Goal: Task Accomplishment & Management: Use online tool/utility

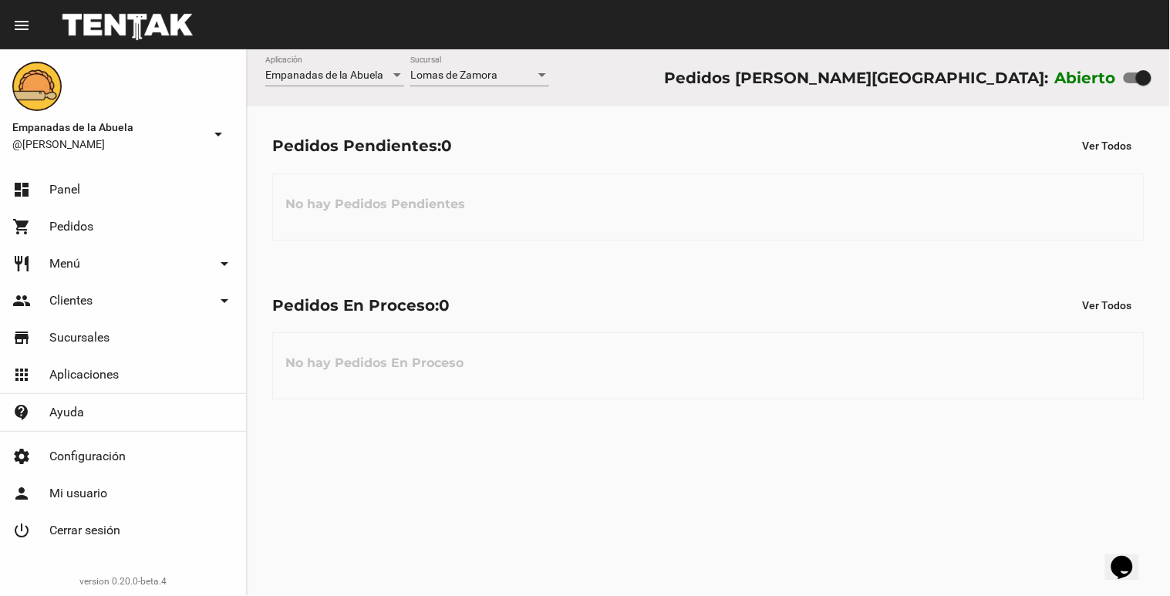
click at [542, 74] on div at bounding box center [542, 75] width 8 height 4
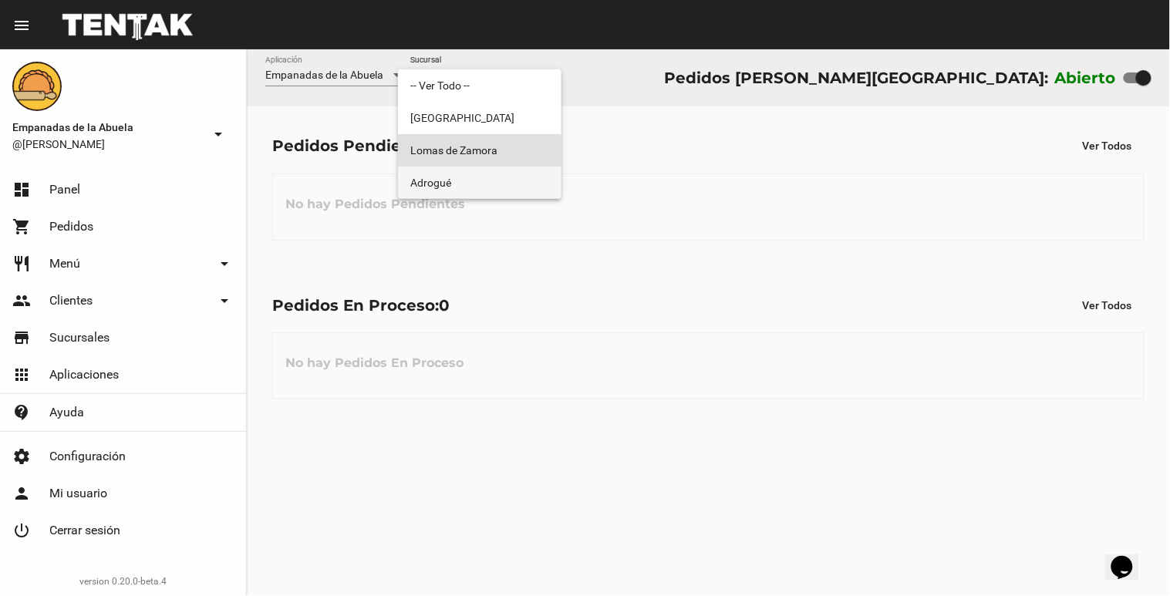
click at [498, 181] on span "Adrogué" at bounding box center [479, 183] width 139 height 32
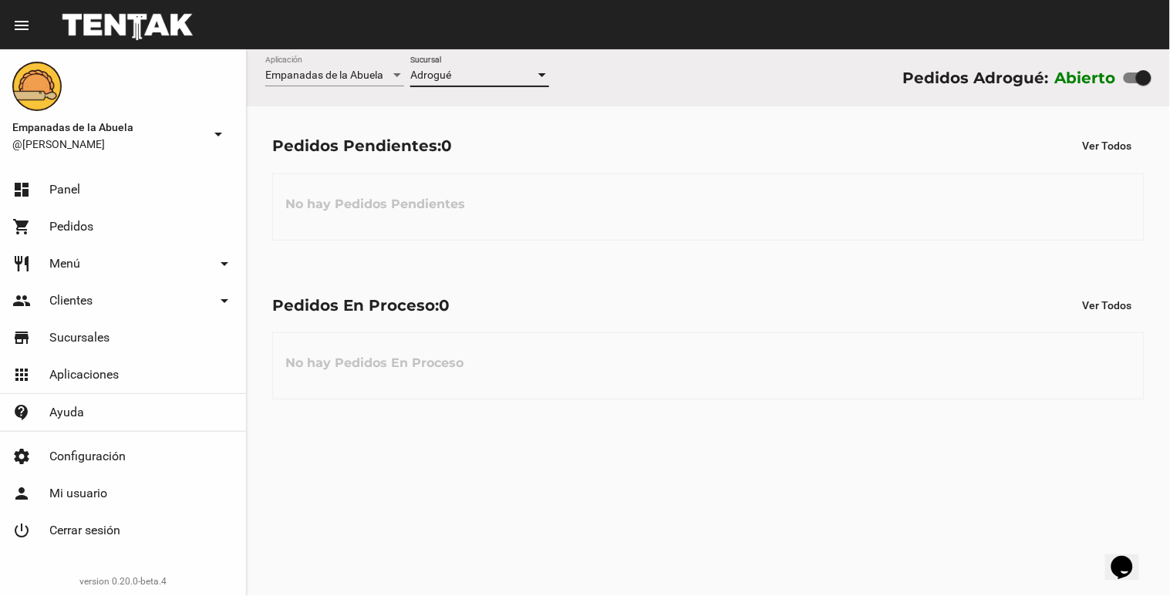
click at [542, 76] on div at bounding box center [542, 75] width 8 height 4
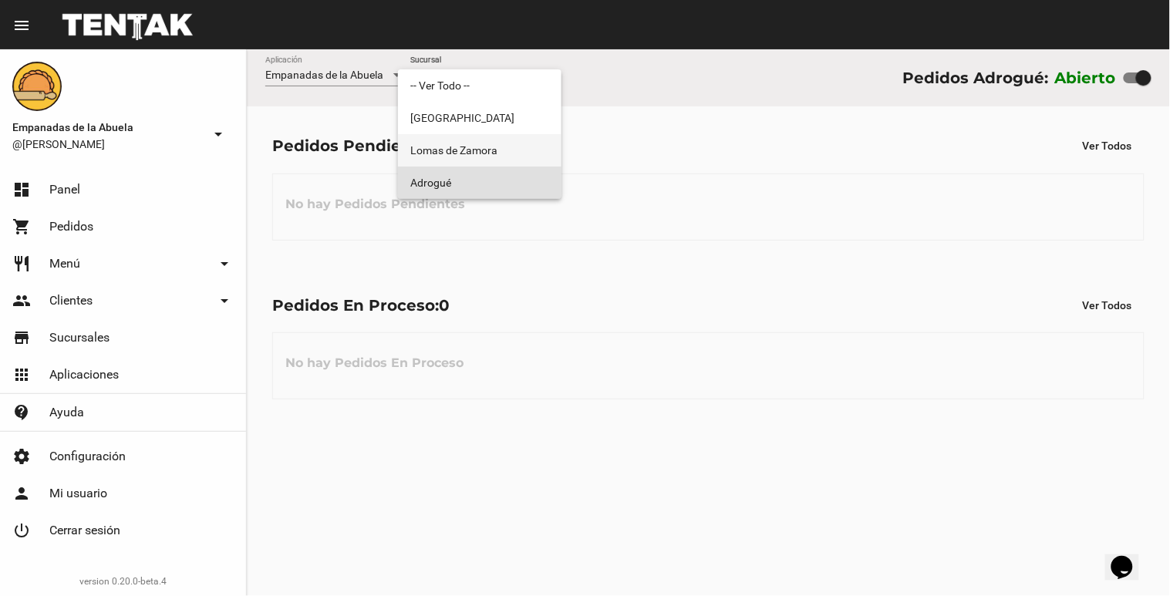
click at [515, 147] on span "Lomas de Zamora" at bounding box center [479, 150] width 139 height 32
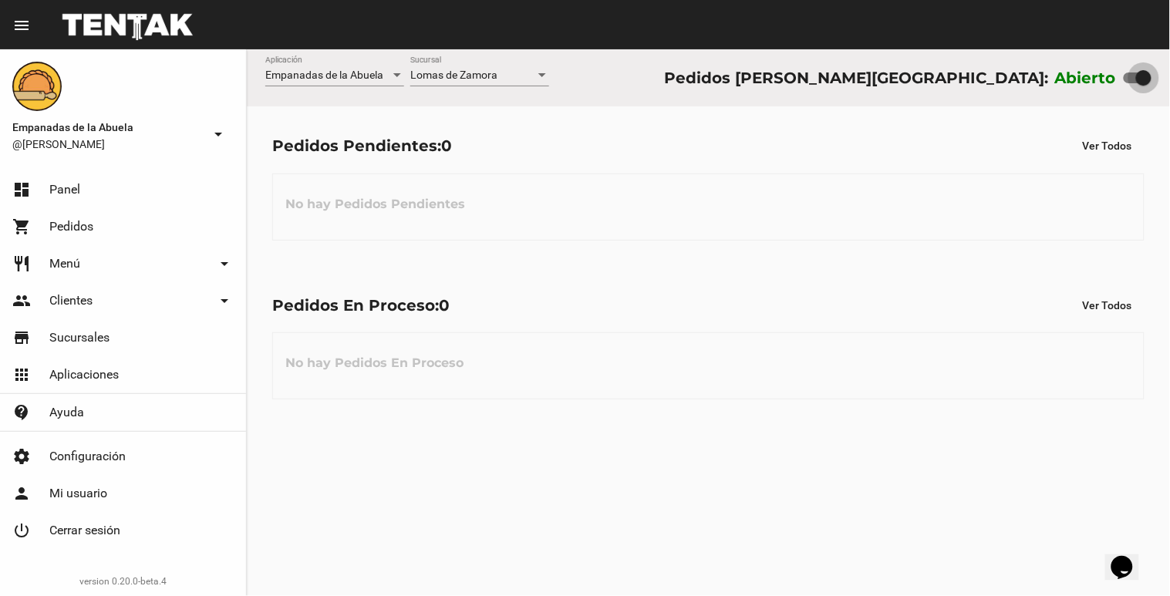
drag, startPoint x: 1142, startPoint y: 73, endPoint x: 1069, endPoint y: 85, distance: 74.2
click at [1069, 85] on div "Abierto" at bounding box center [1103, 78] width 96 height 25
drag, startPoint x: 1130, startPoint y: 71, endPoint x: 1169, endPoint y: 49, distance: 44.2
click at [1169, 49] on div "Empanadas de la Abuela Aplicación Lomas de Zamora Sucursal Pedidos Lomas de Zam…" at bounding box center [708, 77] width 923 height 57
checkbox input "true"
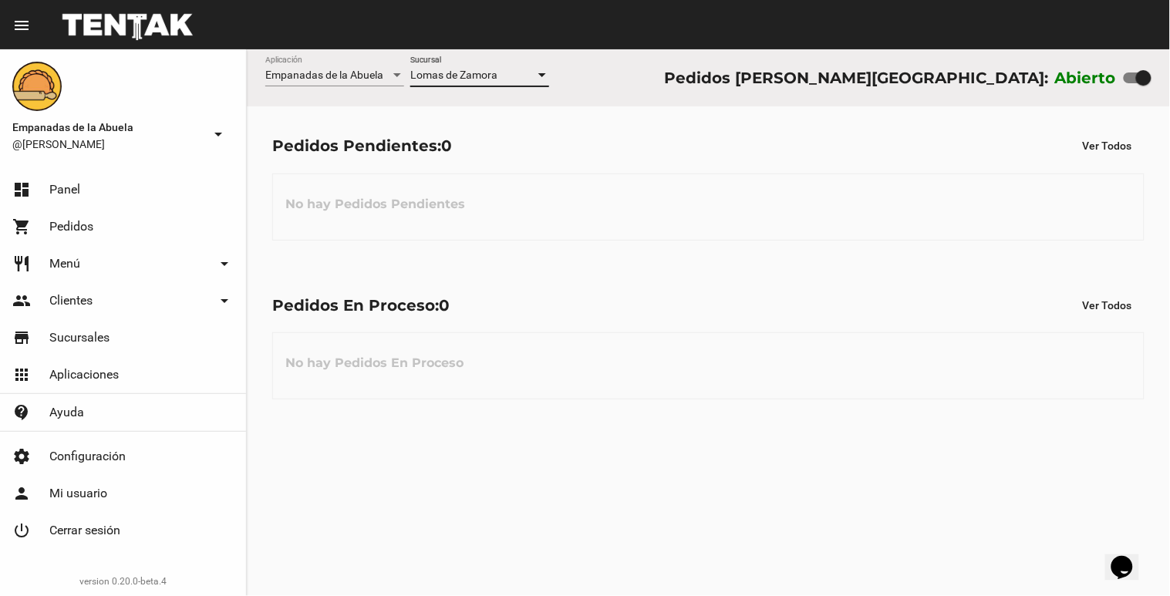
click at [540, 73] on div at bounding box center [542, 75] width 14 height 12
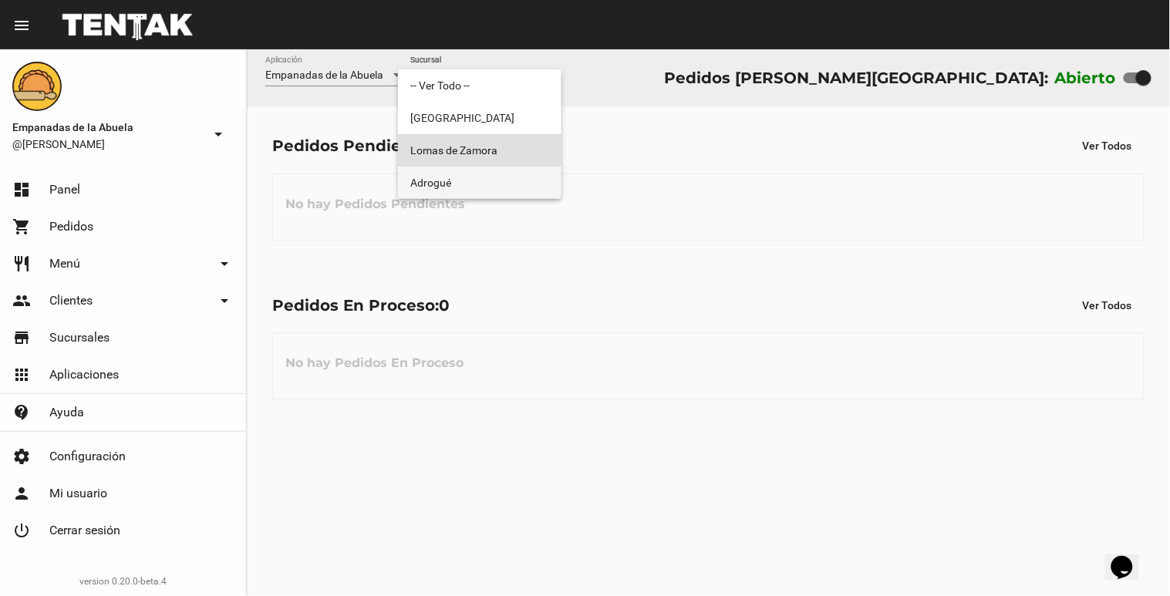
drag, startPoint x: 491, startPoint y: 175, endPoint x: 511, endPoint y: 128, distance: 50.9
click at [491, 174] on span "Adrogué" at bounding box center [479, 183] width 139 height 32
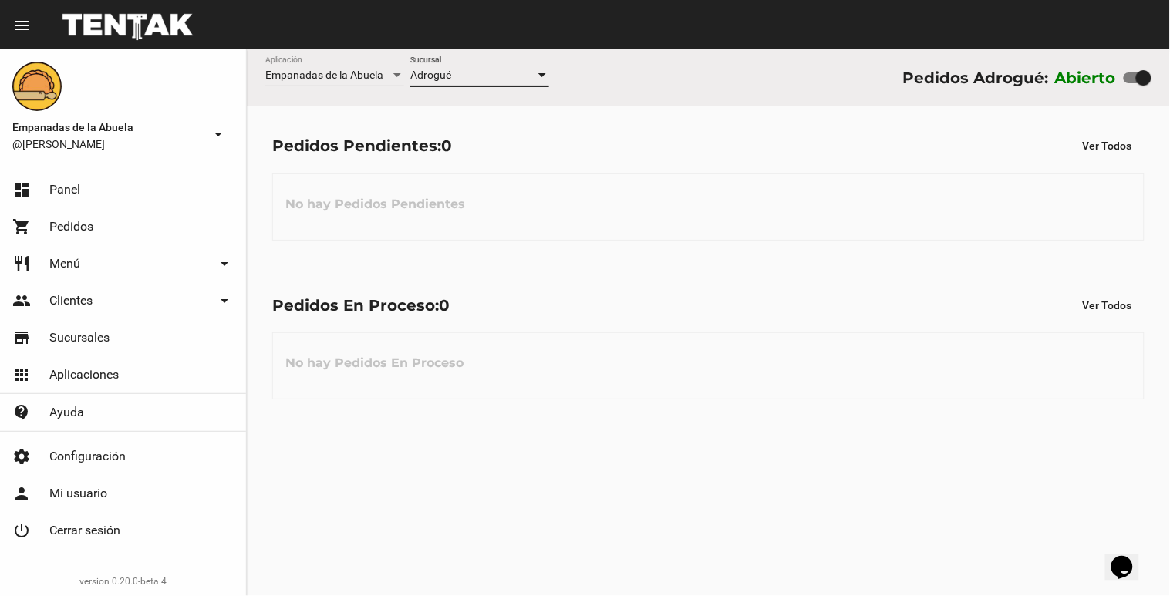
click at [541, 70] on div at bounding box center [542, 75] width 14 height 12
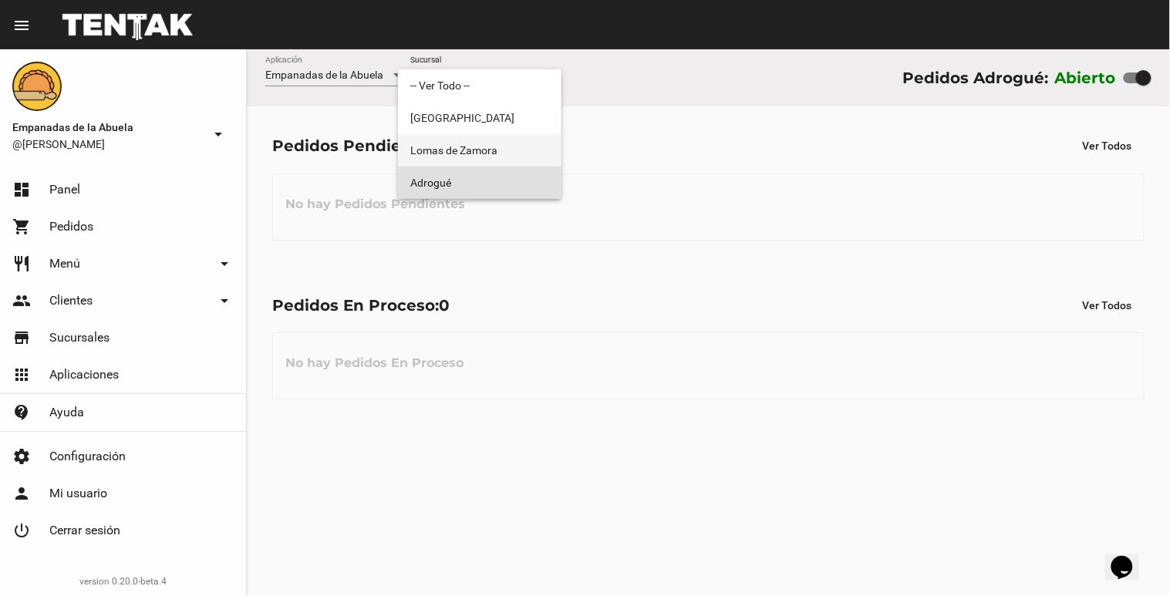
click at [491, 150] on span "Lomas de Zamora" at bounding box center [479, 150] width 139 height 32
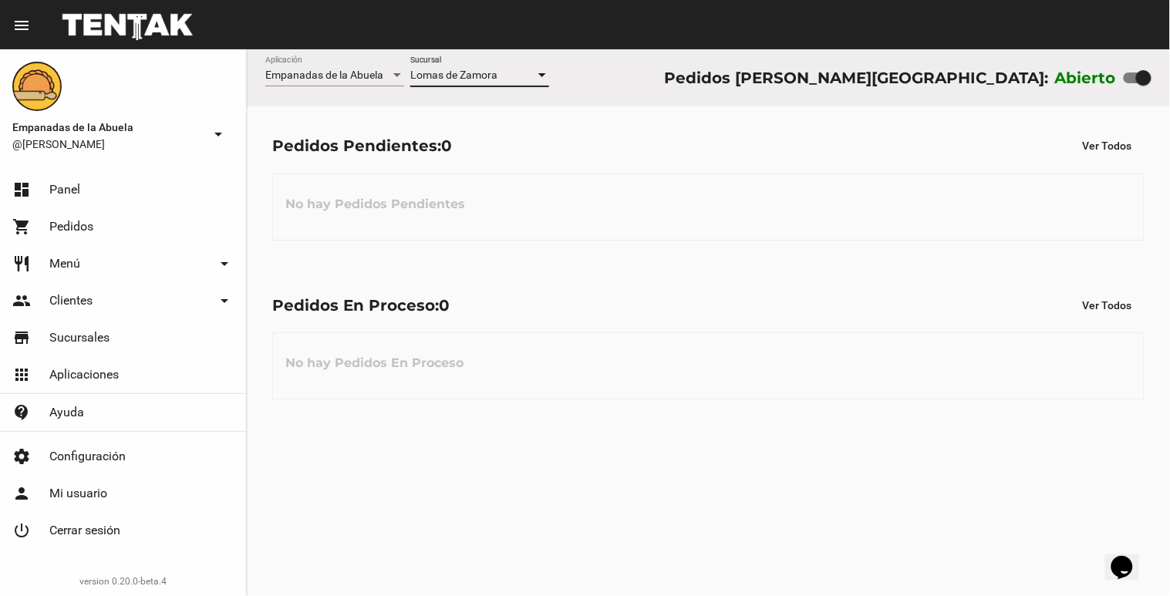
click at [542, 73] on div at bounding box center [542, 75] width 8 height 4
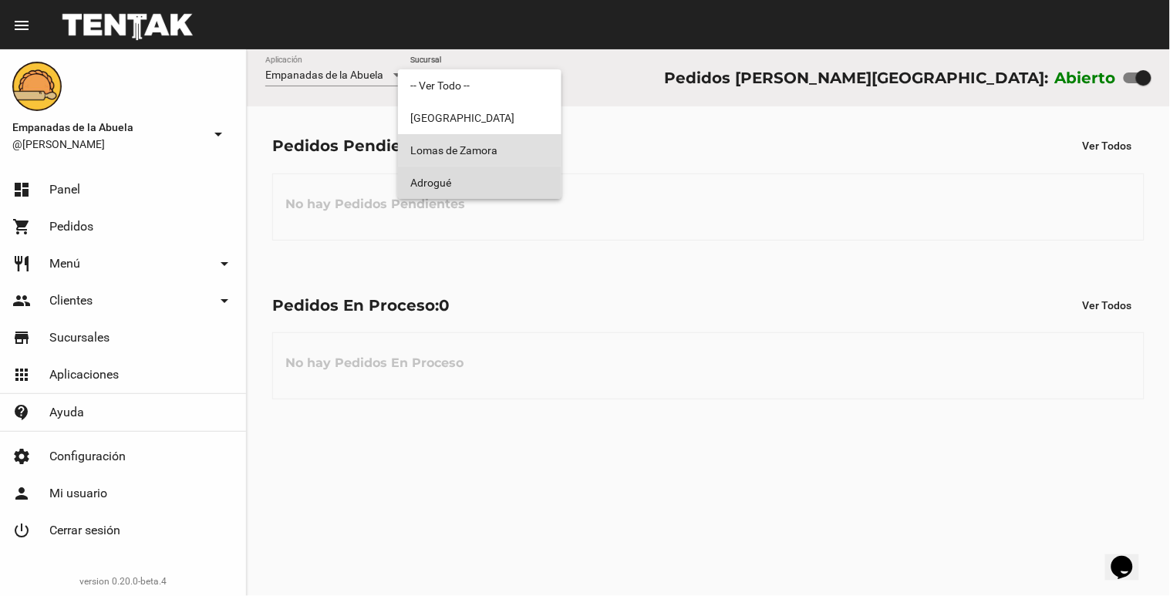
click at [500, 181] on span "Adrogué" at bounding box center [479, 183] width 139 height 32
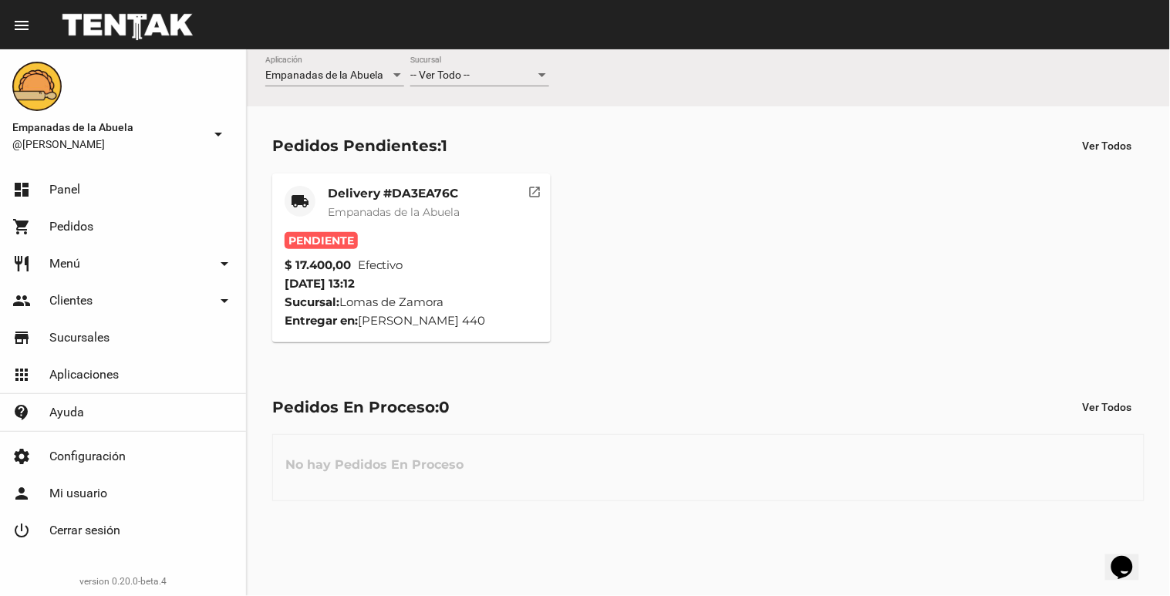
click at [366, 196] on mat-card-title "Delivery #DA3EA76C" at bounding box center [394, 193] width 132 height 15
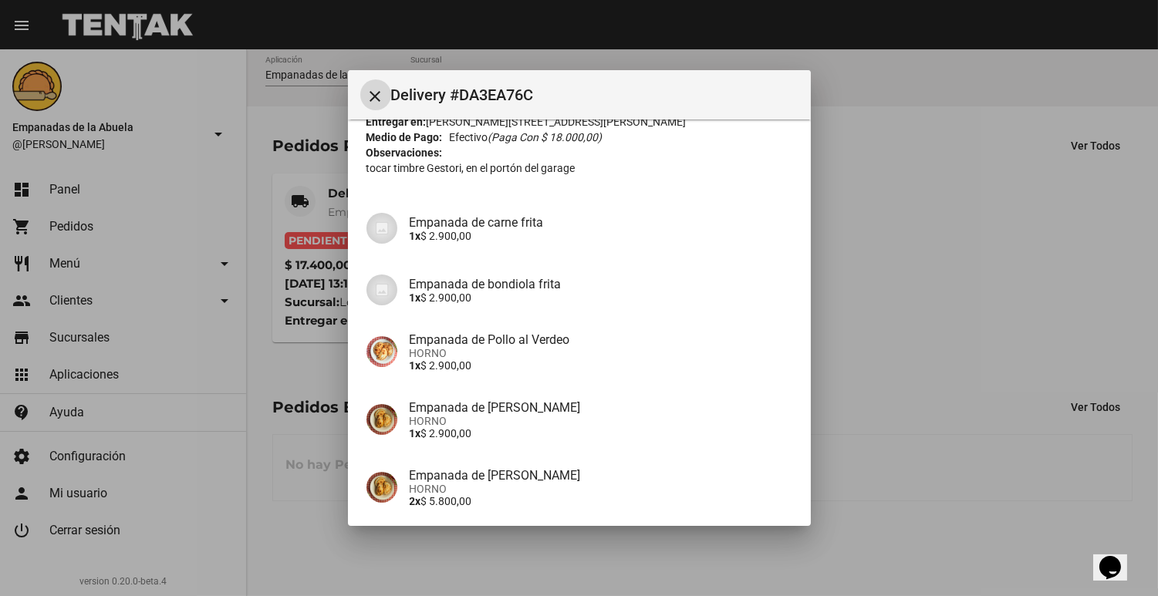
scroll to position [221, 0]
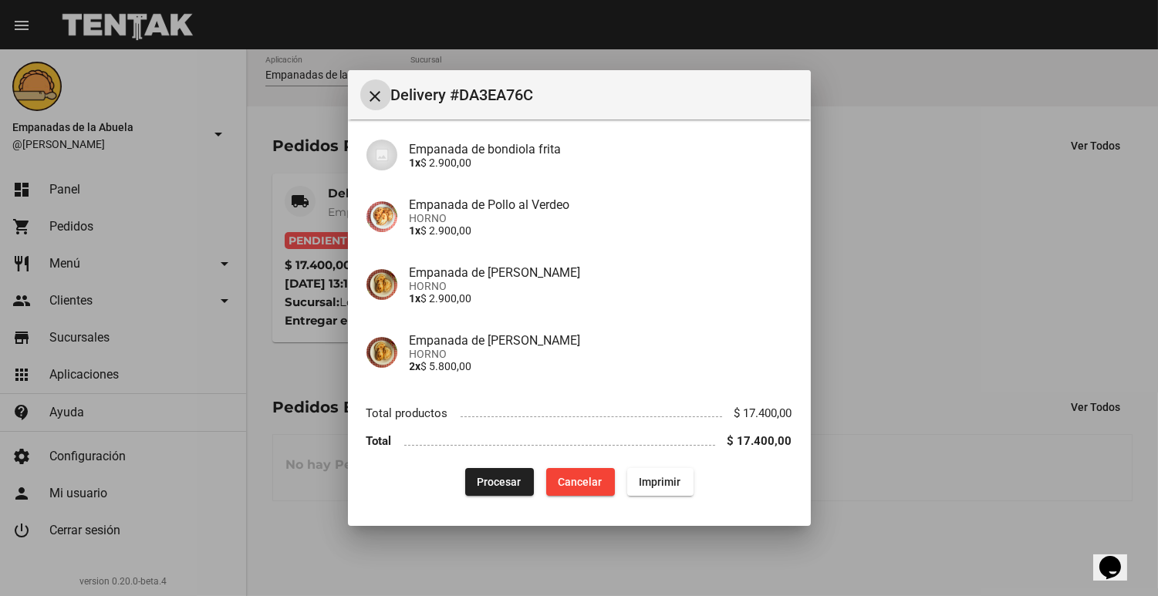
click at [645, 483] on span "Imprimir" at bounding box center [661, 482] width 42 height 12
click at [505, 488] on button "Procesar" at bounding box center [499, 482] width 69 height 28
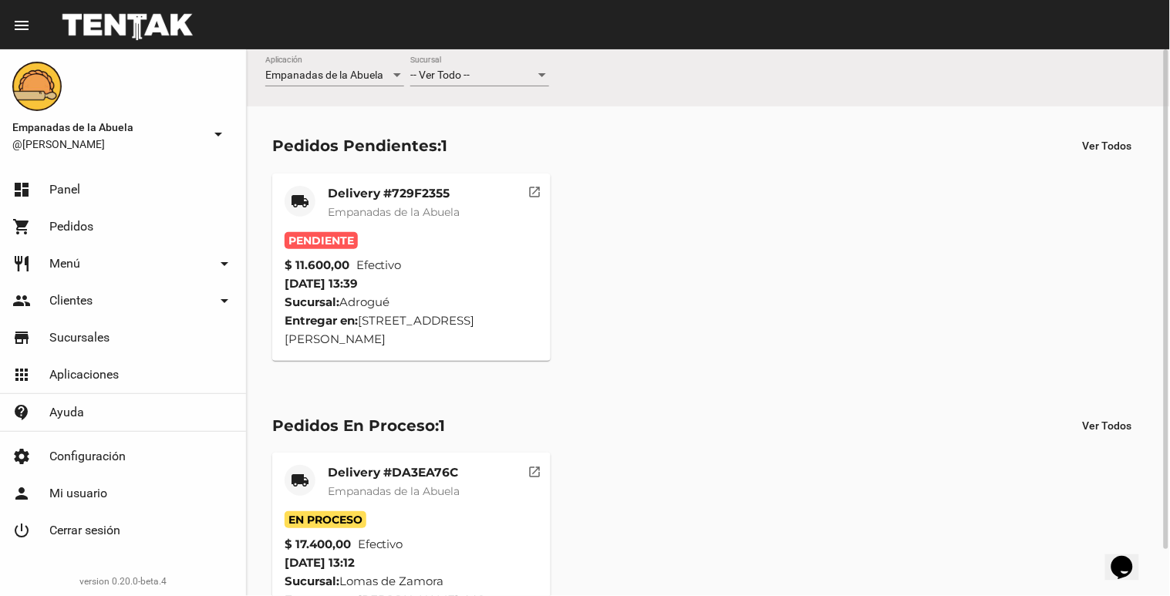
click at [538, 74] on div at bounding box center [542, 75] width 14 height 12
click at [491, 141] on span "Lomas de Zamora" at bounding box center [479, 140] width 139 height 32
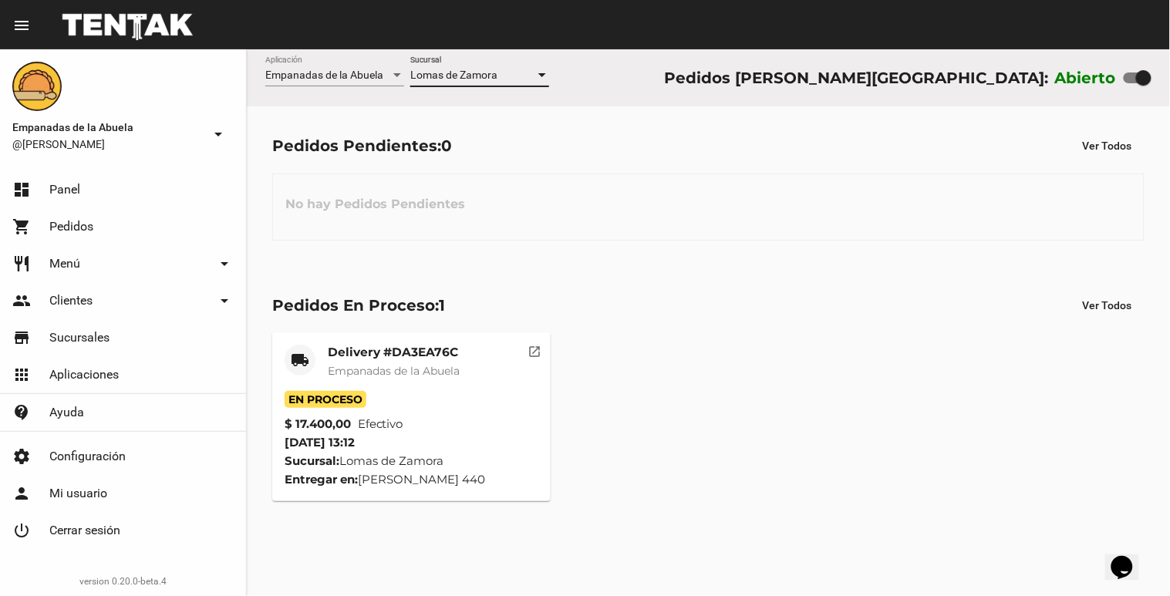
click at [544, 75] on div at bounding box center [542, 75] width 8 height 4
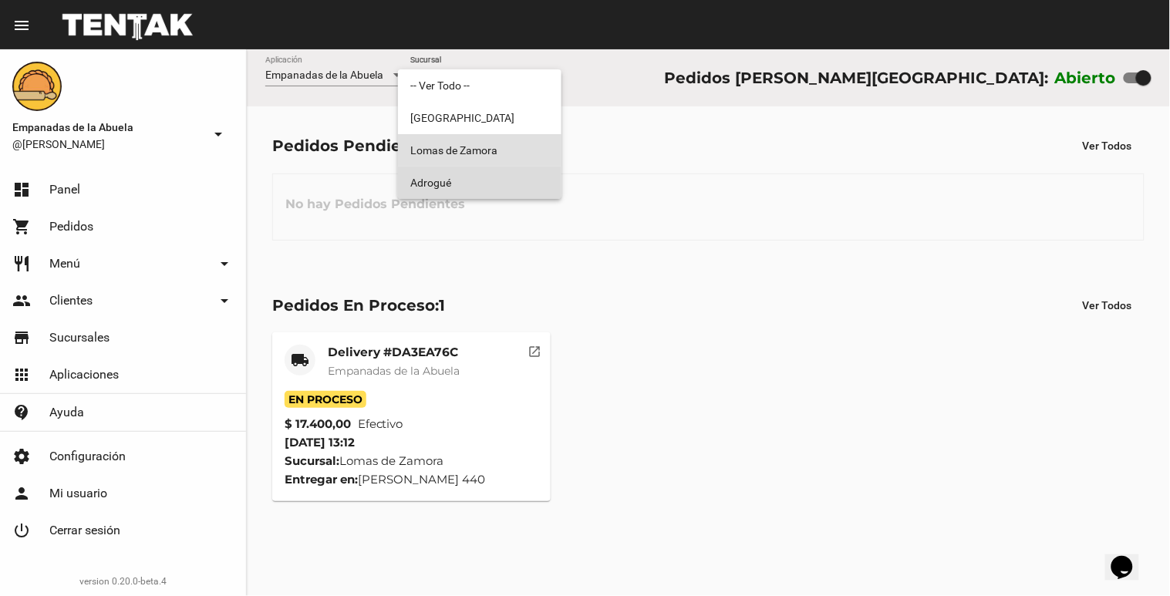
click at [509, 185] on span "Adrogué" at bounding box center [479, 183] width 139 height 32
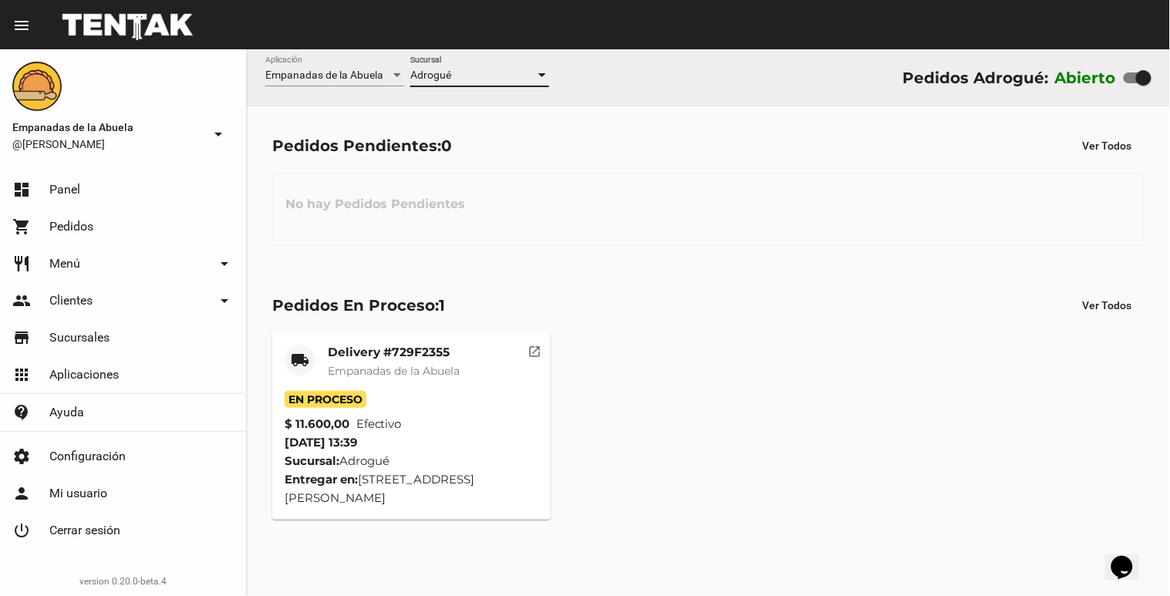
click at [538, 75] on div at bounding box center [542, 75] width 8 height 4
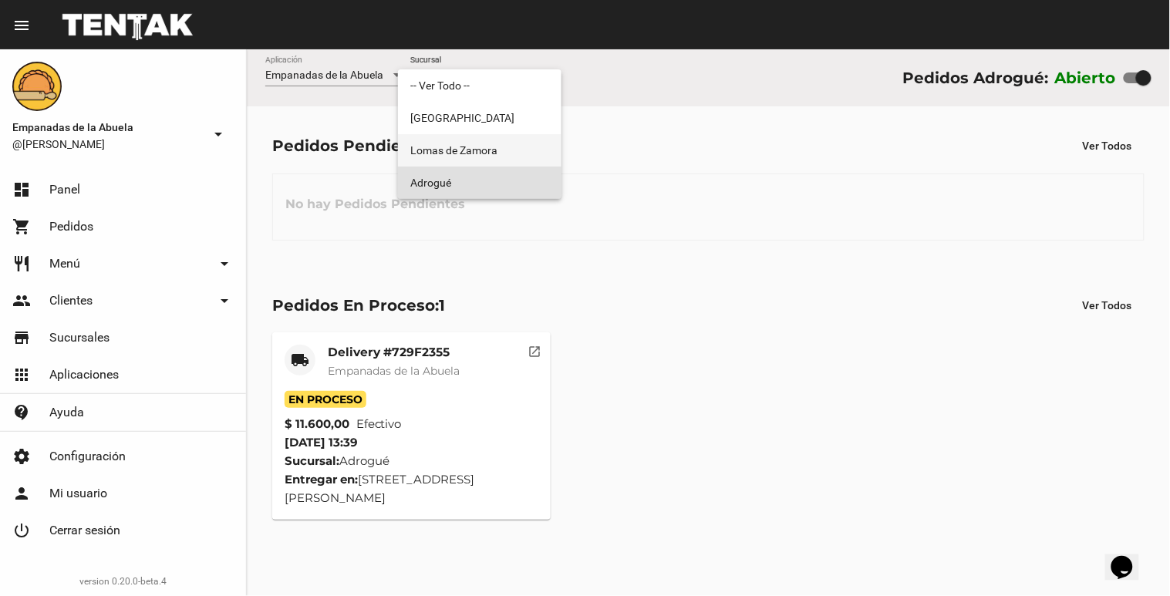
click at [514, 151] on span "Lomas de Zamora" at bounding box center [479, 150] width 139 height 32
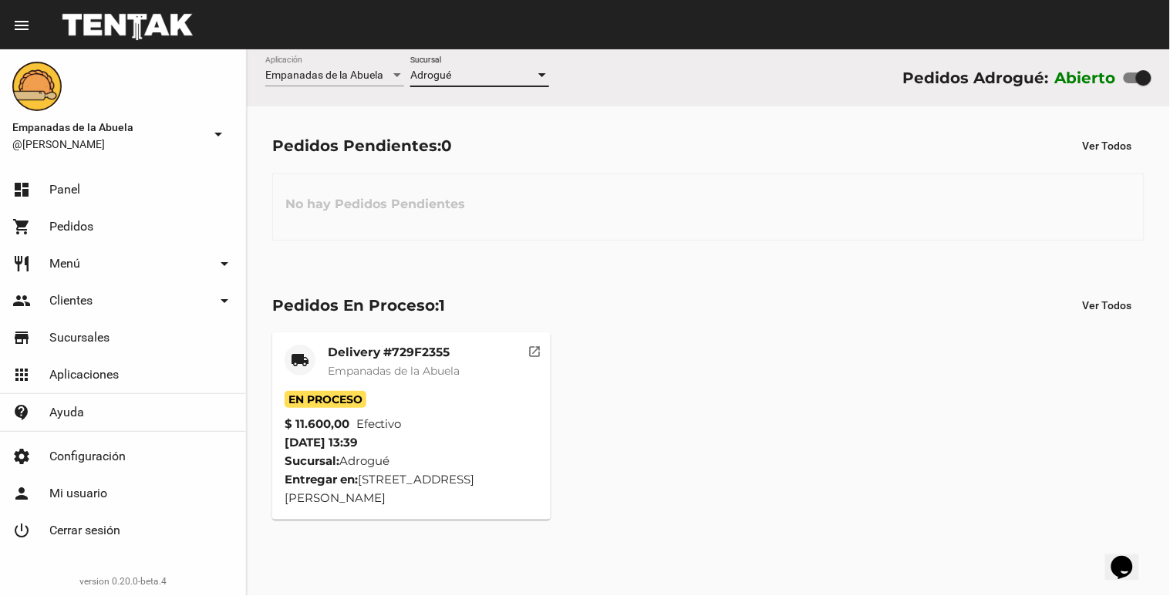
checkbox input "false"
